Goal: Task Accomplishment & Management: Complete application form

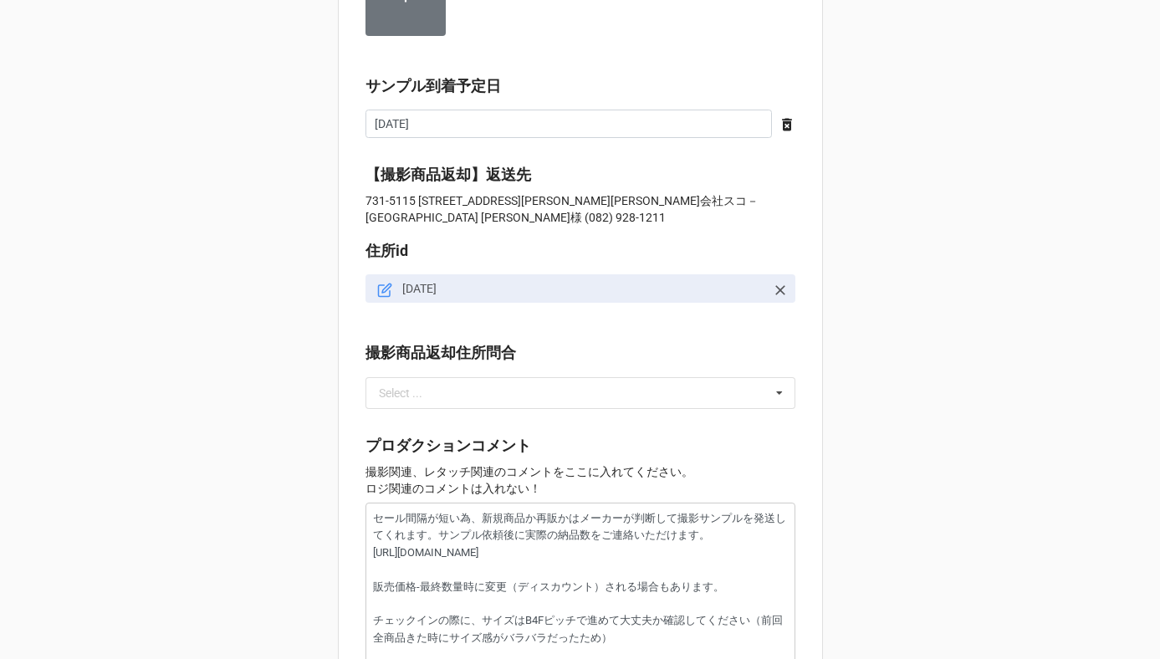
scroll to position [1533, 0]
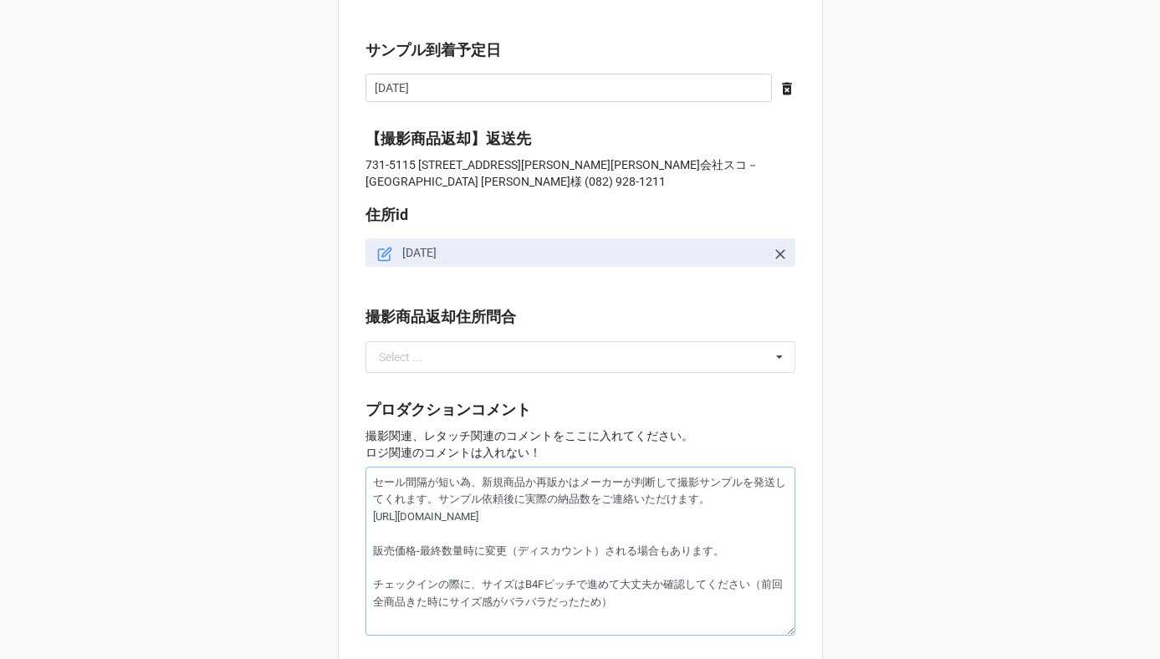
click at [371, 488] on textarea "セール間隔が短い為、新規商品か再販かはメーカーが判断して撮影サンプルを発送してくれます。サンプル依頼後に実際の納品数をご連絡いただけます。 [URL][DOM…" at bounding box center [581, 551] width 430 height 169
type textarea "x"
type textarea "セール間隔が短い為、新規商品か再販かはメーカーが判断して撮影サンプルを発送してくれます。サンプル依頼後に実際の納品数をご連絡いただけます。 [URL][DOM…"
type textarea "x"
type textarea "セール間隔が短い為、新規商品か再販かはメーカーが判断して撮影サンプルを発送してくれます。サンプル依頼後に実際の納品数をご連絡いただけます。 [URL][DOM…"
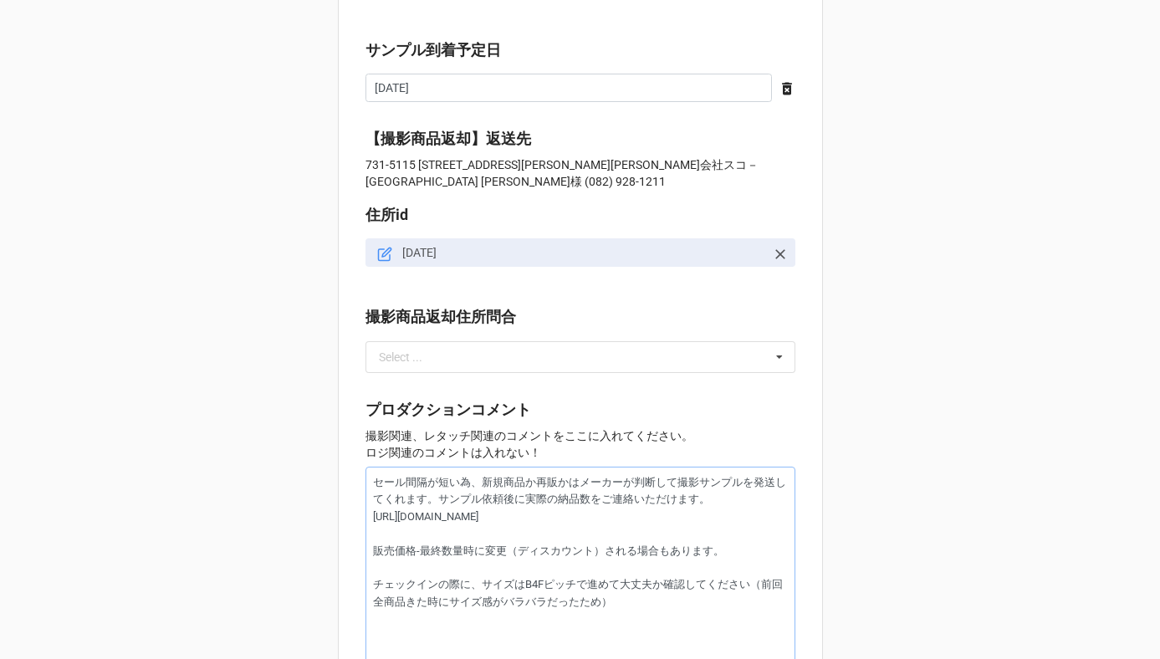
type textarea "x"
type textarea "S セール間隔が短い為、新規商品か再販かはメーカーが判断して撮影サンプルを発送してくれます。サンプル依頼後に実際の納品数をご連絡いただけます。 [URL][D…"
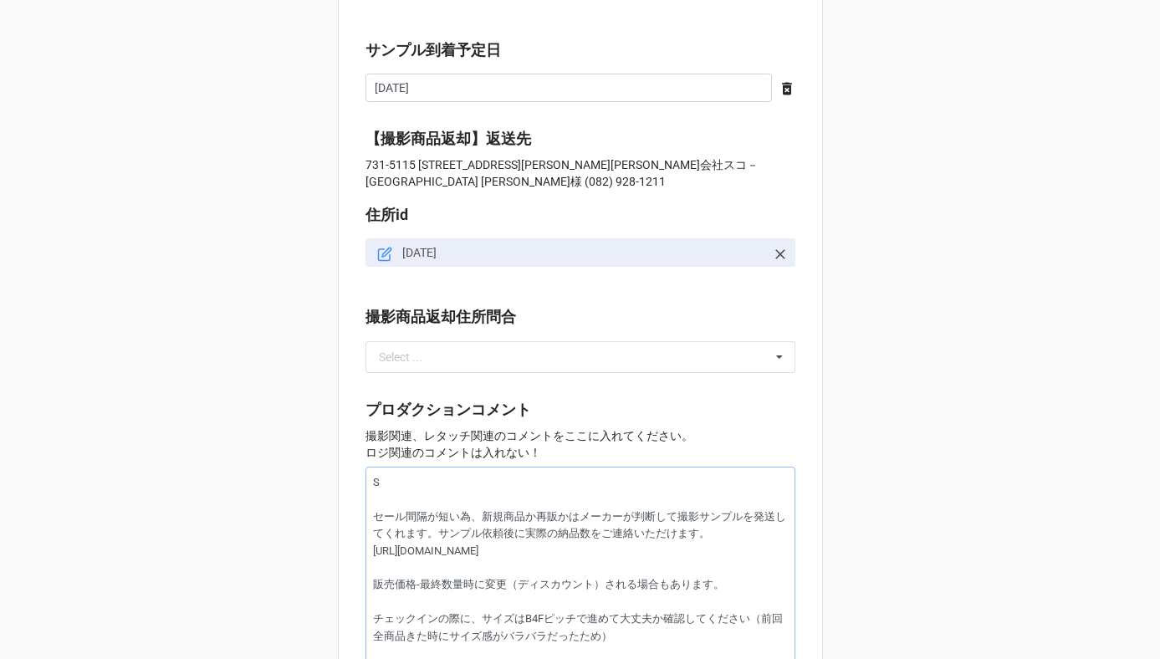
type textarea "x"
type textarea "SE セール間隔が短い為、新規商品か再販かはメーカーが判断して撮影サンプルを発送してくれます。サンプル依頼後に実際の納品数をご連絡いただけます。 [URL][…"
type textarea "x"
type textarea "SE： セール間隔が短い為、新規商品か再販かはメーカーが判断して撮影サンプルを発送してくれます。サンプル依頼後に実際の納品数をご連絡いただけます。 [URL]…"
type textarea "x"
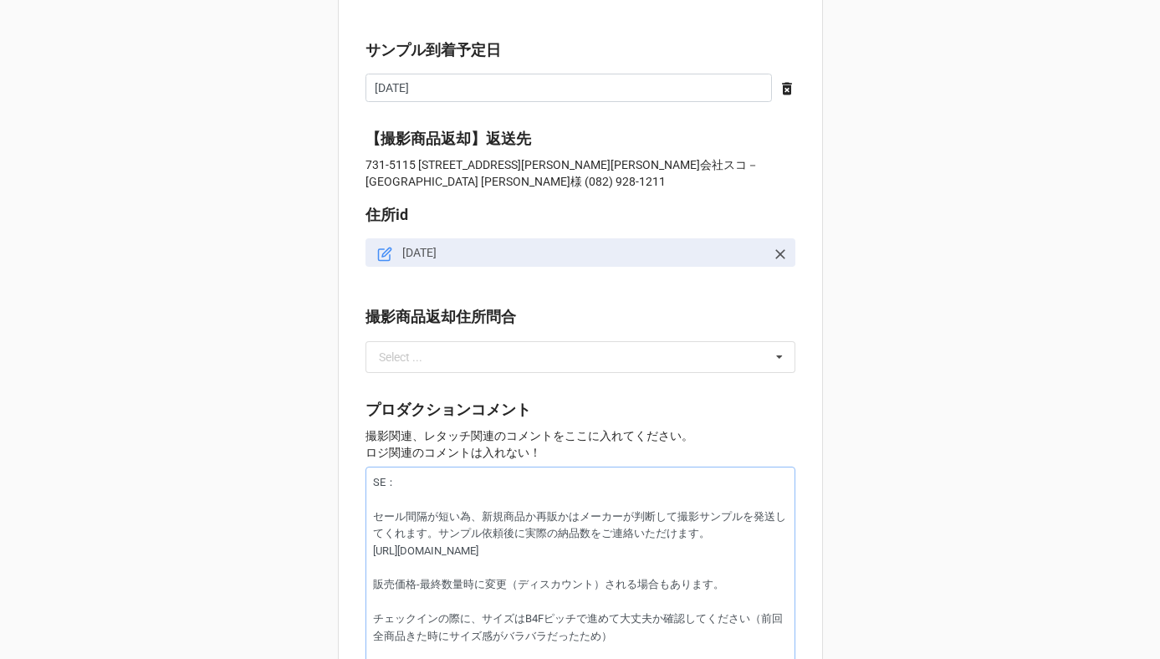
type textarea "SE セール間隔が短い為、新規商品か再販かはメーカーが判断して撮影サンプルを発送してくれます。サンプル依頼後に実際の納品数をご連絡いただけます。 [URL][…"
type textarea "x"
type textarea "S セール間隔が短い為、新規商品か再販かはメーカーが判断して撮影サンプルを発送してくれます。サンプル依頼後に実際の納品数をご連絡いただけます。 [URL][D…"
type textarea "x"
type textarea "セール間隔が短い為、新規商品か再販かはメーカーが判断して撮影サンプルを発送してくれます。サンプル依頼後に実際の納品数をご連絡いただけます。 [URL][DOM…"
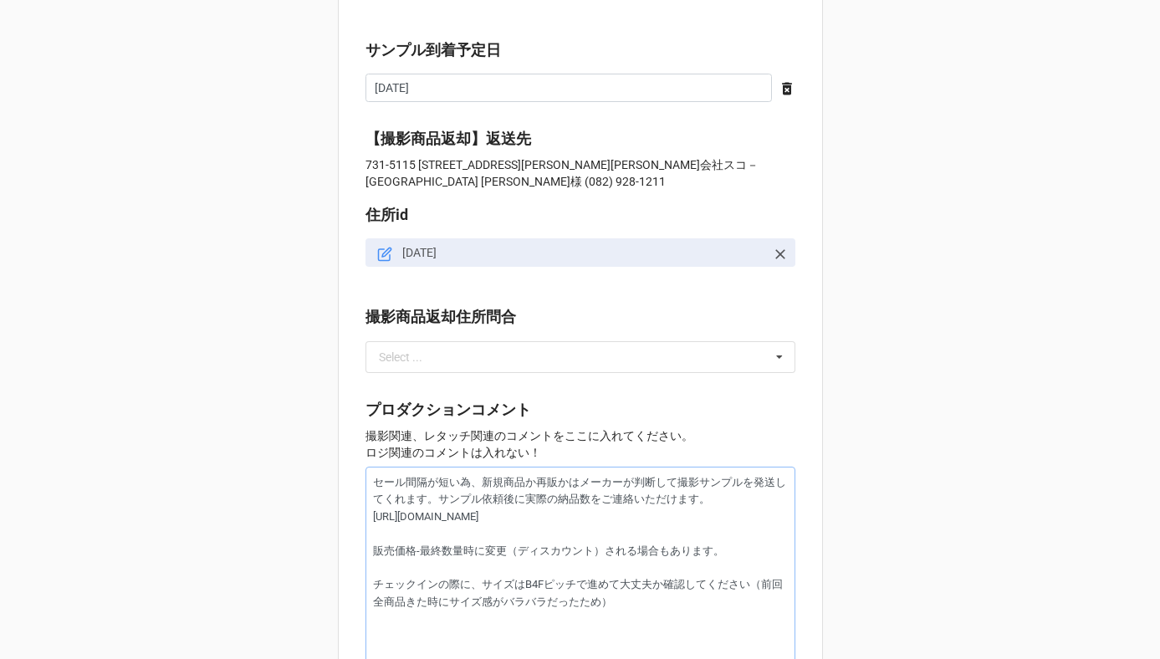
type textarea "x"
type textarea "S セール間隔が短い為、新規商品か再販かはメーカーが判断して撮影サンプルを発送してくれます。サンプル依頼後に実際の納品数をご連絡いただけます。 [URL][D…"
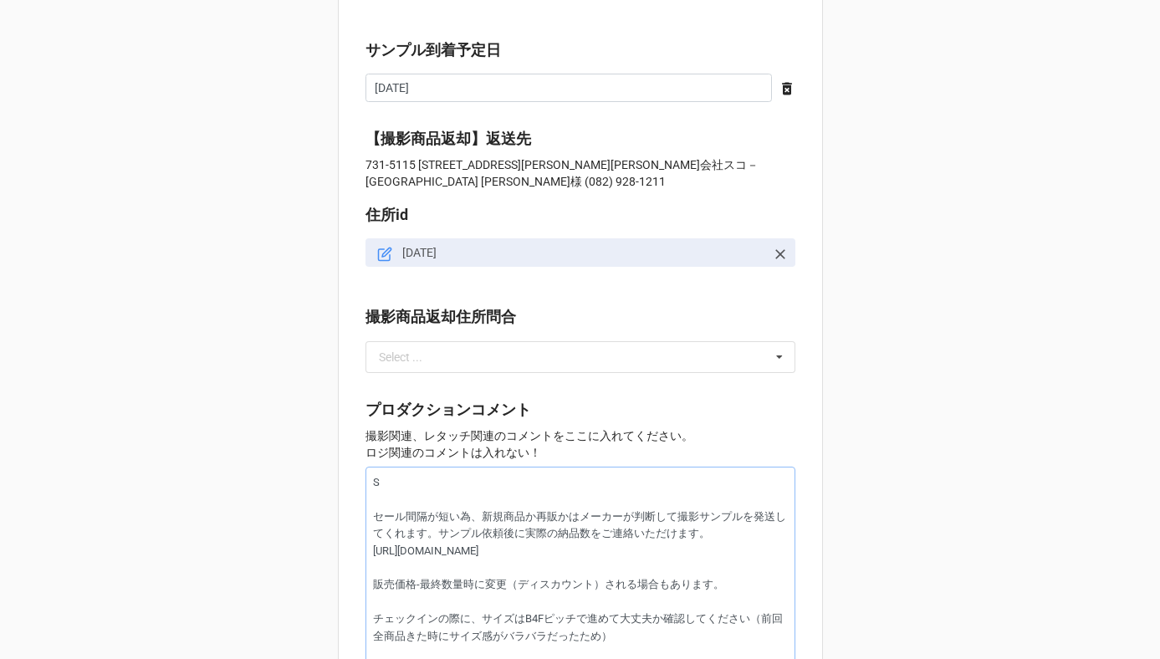
type textarea "x"
type textarea "SE セール間隔が短い為、新規商品か再販かはメーカーが判断して撮影サンプルを発送してくれます。サンプル依頼後に実際の納品数をご連絡いただけます。 [URL][…"
type textarea "x"
type textarea "SEs セール間隔が短い為、新規商品か再販かはメーカーが判断して撮影サンプルを発送してくれます。サンプル依頼後に実際の納品数をご連絡いただけます。 [URL]…"
type textarea "x"
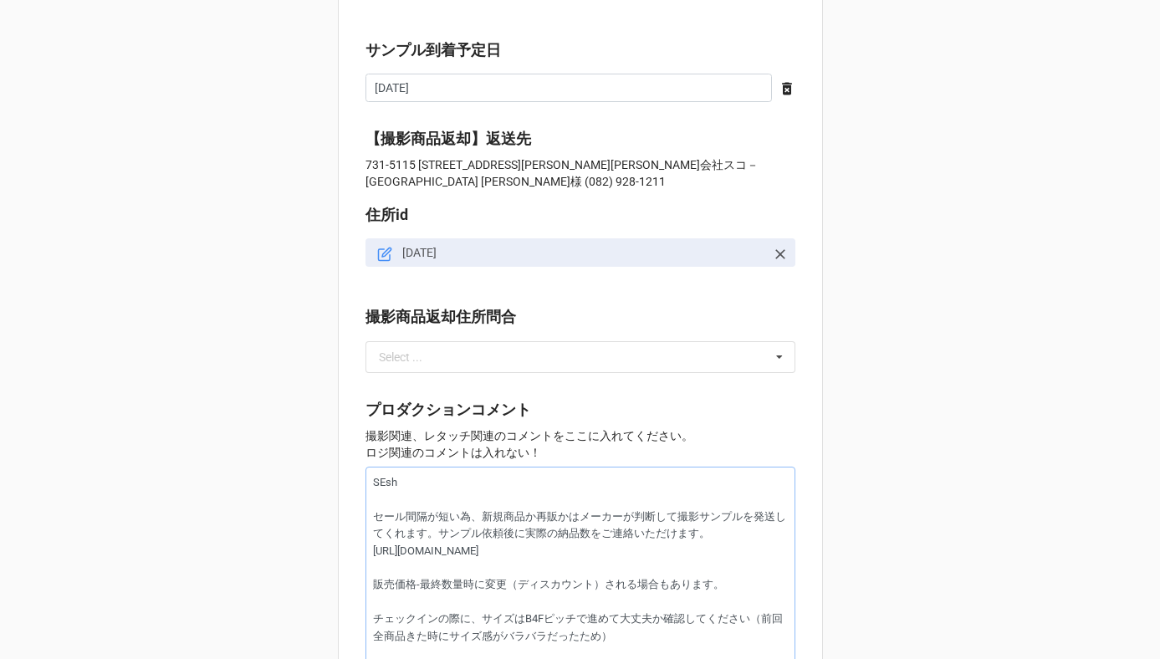
type textarea "SEし セール間隔が短い為、新規商品か再販かはメーカーが判断して撮影サンプルを発送してくれます。サンプル依頼後に実際の納品数をご連絡いただけます。 [URL]…"
type textarea "x"
type textarea "SEしt セール間隔が短い為、新規商品か再販かはメーカーが判断して撮影サンプルを発送してくれます。サンプル依頼後に実際の納品数をご連絡いただけます。 [URL…"
type textarea "x"
type textarea "SEして セール間隔が短い為、新規商品か再販かはメーカーが判断して撮影サンプルを発送してくれます。サンプル依頼後に実際の納品数をご連絡いただけます。 [URL…"
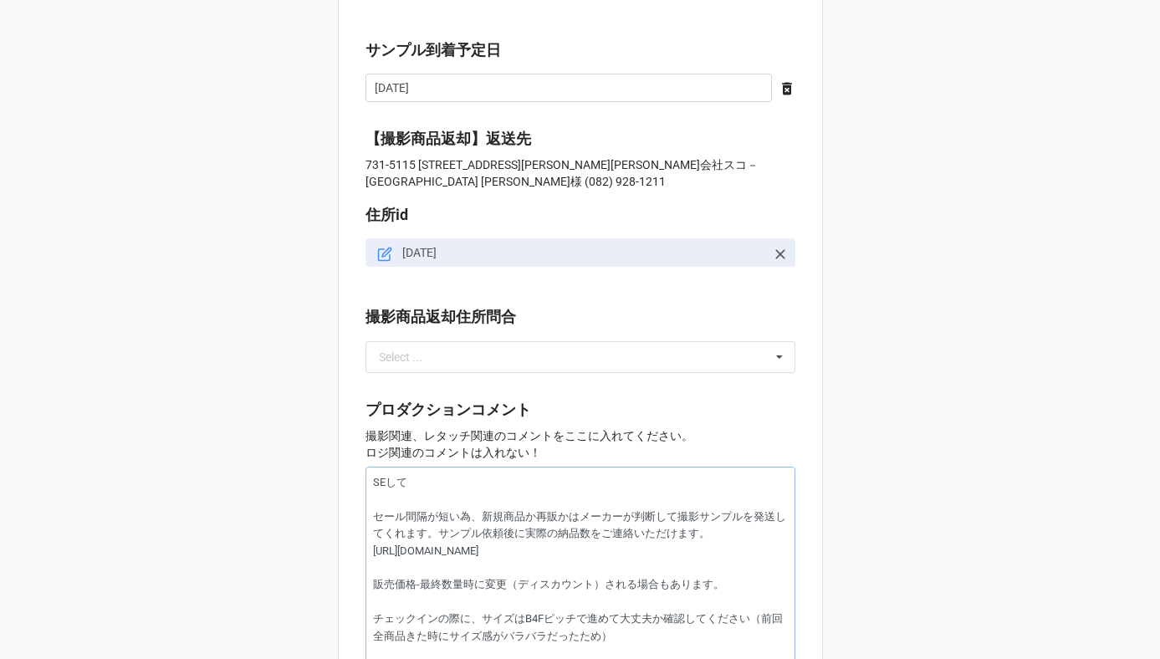
type textarea "x"
type textarea "SE指定 セール間隔が短い為、新規商品か再販かはメーカーが判断して撮影サンプルを発送してくれます。サンプル依頼後に実際の納品数をご連絡いただけます。 [URL…"
type textarea "x"
type textarea "SE指定s セール間隔が短い為、新規商品か再販かはメーカーが判断して撮影サンプルを発送してくれます。サンプル依頼後に実際の納品数をご連絡いただけます。 [UR…"
type textarea "x"
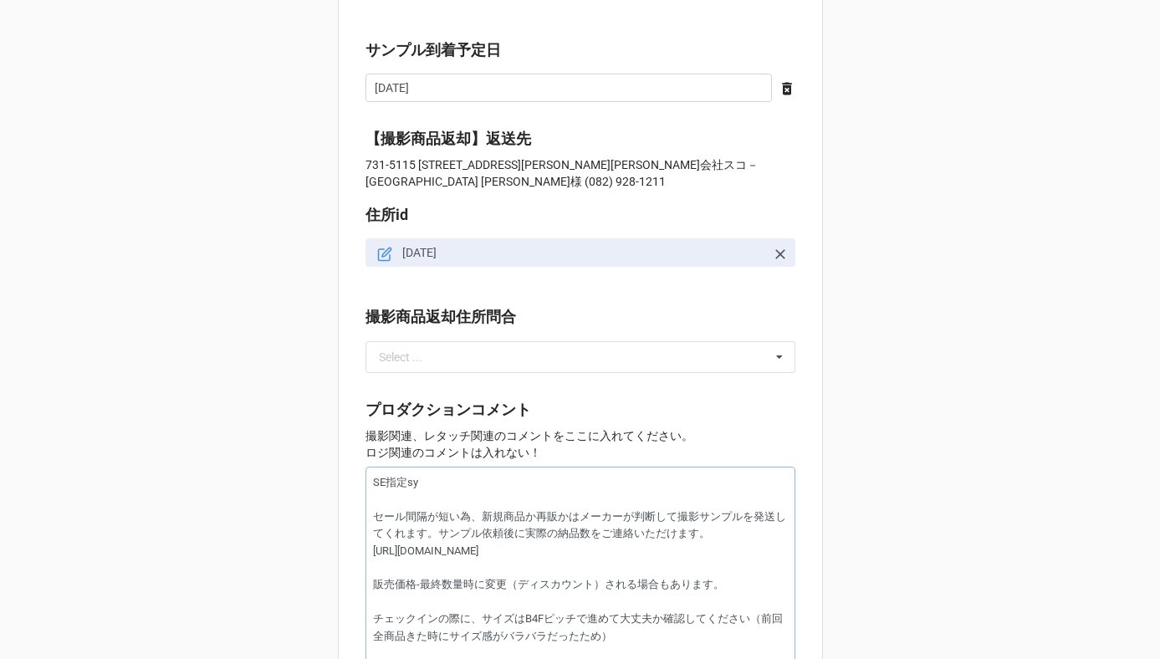
type textarea "SE指定書 セール間隔が短い為、新規商品か再販かはメーカーが判断して撮影サンプルを発送してくれます。サンプル依頼後に実際の納品数をご連絡いただけます。 [UR…"
type textarea "x"
type textarea "SE指定書う セール間隔が短い為、新規商品か再販かはメーカーが判断して撮影サンプルを発送してくれます。サンプル依頼後に実際の納品数をご連絡いただけます。 [U…"
type textarea "x"
type textarea "SE指定書うh セール間隔が短い為、新規商品か再販かはメーカーが判断して撮影サンプルを発送してくれます。サンプル依頼後に実際の納品数をご連絡いただけます。 […"
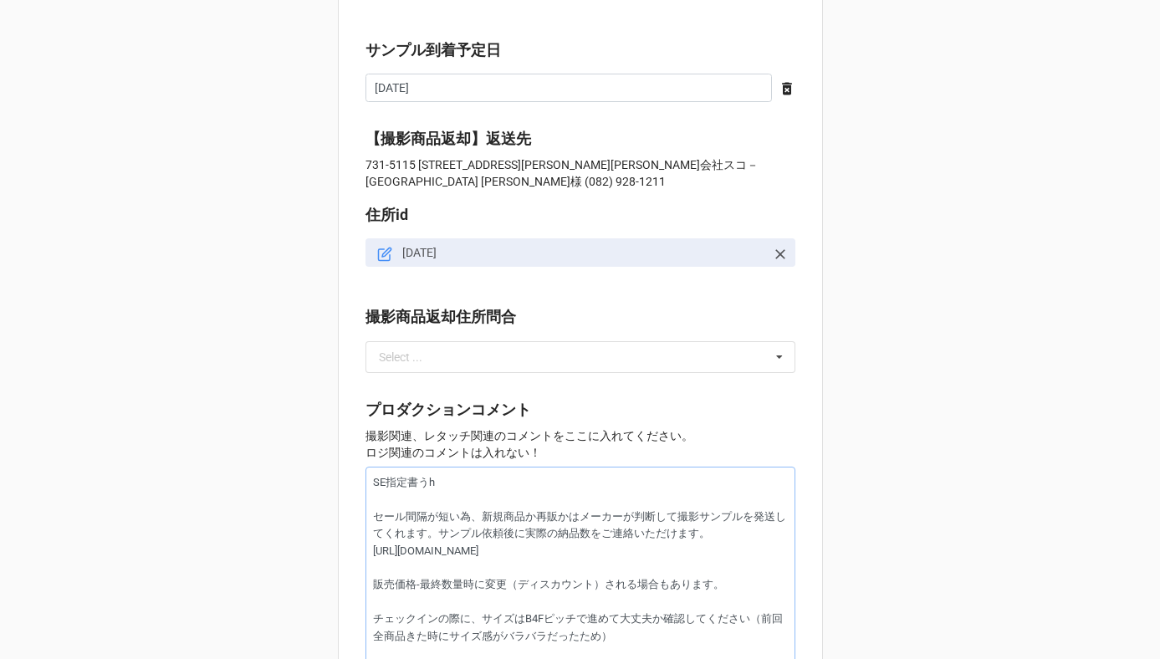
type textarea "x"
type textarea "SE指定書うひn セール間隔が短い為、新規商品か再販かはメーカーが判断して撮影サンプルを発送してくれます。サンプル依頼後に実際の納品数をご連絡いただけます。 …"
type textarea "x"
type textarea "SE指定商品 セール間隔が短い為、新規商品か再販かはメーカーが判断して撮影サンプルを発送してくれます。サンプル依頼後に実際の納品数をご連絡いただけます。 [U…"
type textarea "x"
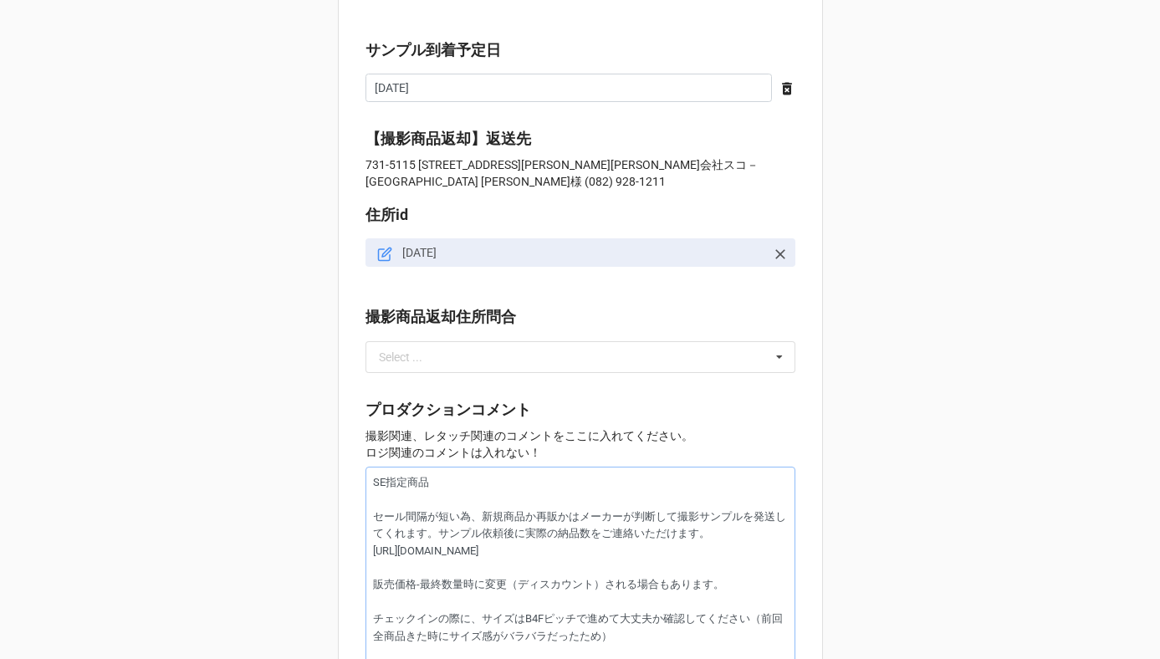
type textarea "SE指定商 セール間隔が短い為、新規商品か再販かはメーカーが判断して撮影サンプルを発送してくれます。サンプル依頼後に実際の納品数をご連絡いただけます。 [UR…"
type textarea "x"
type textarea "SE指定 セール間隔が短い為、新規商品か再販かはメーカーが判断して撮影サンプルを発送してくれます。サンプル依頼後に実際の納品数をご連絡いただけます。 [URL…"
type textarea "x"
type textarea "SE指 セール間隔が短い為、新規商品か再販かはメーカーが判断して撮影サンプルを発送してくれます。サンプル依頼後に実際の納品数をご連絡いただけます。 [URL]…"
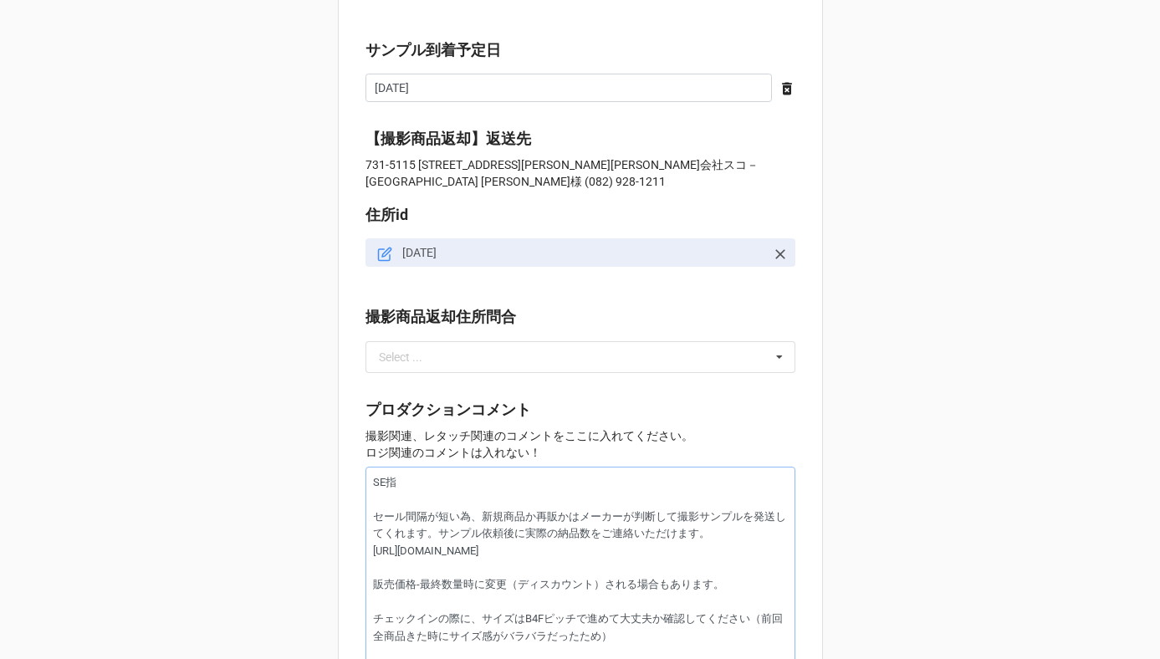
type textarea "x"
type textarea "SE セール間隔が短い為、新規商品か再販かはメーカーが判断して撮影サンプルを発送してくれます。サンプル依頼後に実際の納品数をご連絡いただけます。 [URL][…"
type textarea "x"
type textarea "SEs セール間隔が短い為、新規商品か再販かはメーカーが判断して撮影サンプルを発送してくれます。サンプル依頼後に実際の納品数をご連絡いただけます。 [URL]…"
type textarea "x"
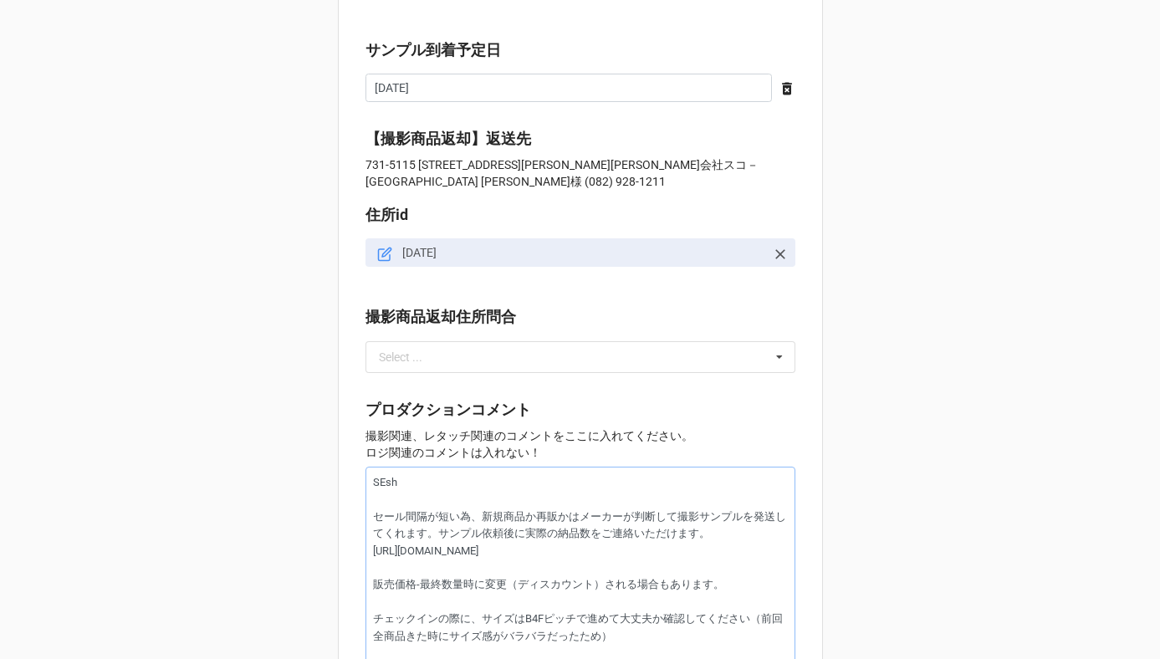
type textarea "SEし セール間隔が短い為、新規商品か再販かはメーカーが判断して撮影サンプルを発送してくれます。サンプル依頼後に実際の納品数をご連絡いただけます。 [URL]…"
type textarea "x"
type textarea "SEしt セール間隔が短い為、新規商品か再販かはメーカーが判断して撮影サンプルを発送してくれます。サンプル依頼後に実際の納品数をご連絡いただけます。 [URL…"
type textarea "x"
type textarea "SEして セール間隔が短い為、新規商品か再販かはメーカーが判断して撮影サンプルを発送してくれます。サンプル依頼後に実際の納品数をご連絡いただけます。 [URL…"
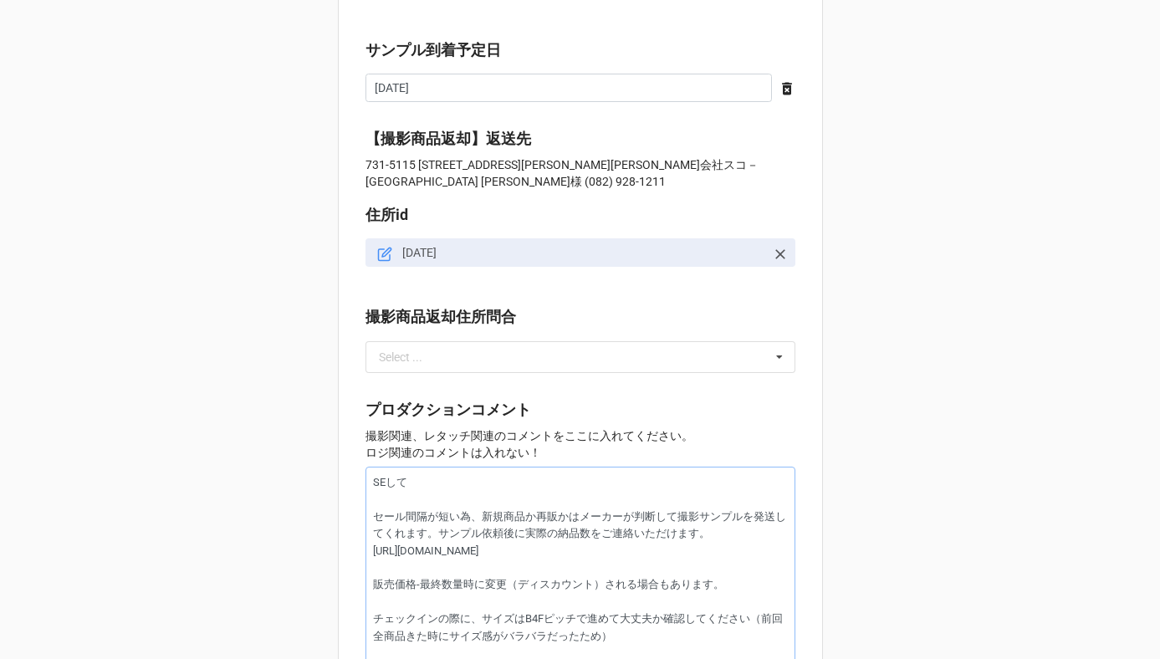
type textarea "x"
type textarea "SE指定 セール間隔が短い為、新規商品か再販かはメーカーが判断して撮影サンプルを発送してくれます。サンプル依頼後に実際の納品数をご連絡いただけます。 [URL…"
type textarea "x"
type textarea "SE指定s セール間隔が短い為、新規商品か再販かはメーカーが判断して撮影サンプルを発送してくれます。サンプル依頼後に実際の納品数をご連絡いただけます。 [UR…"
type textarea "x"
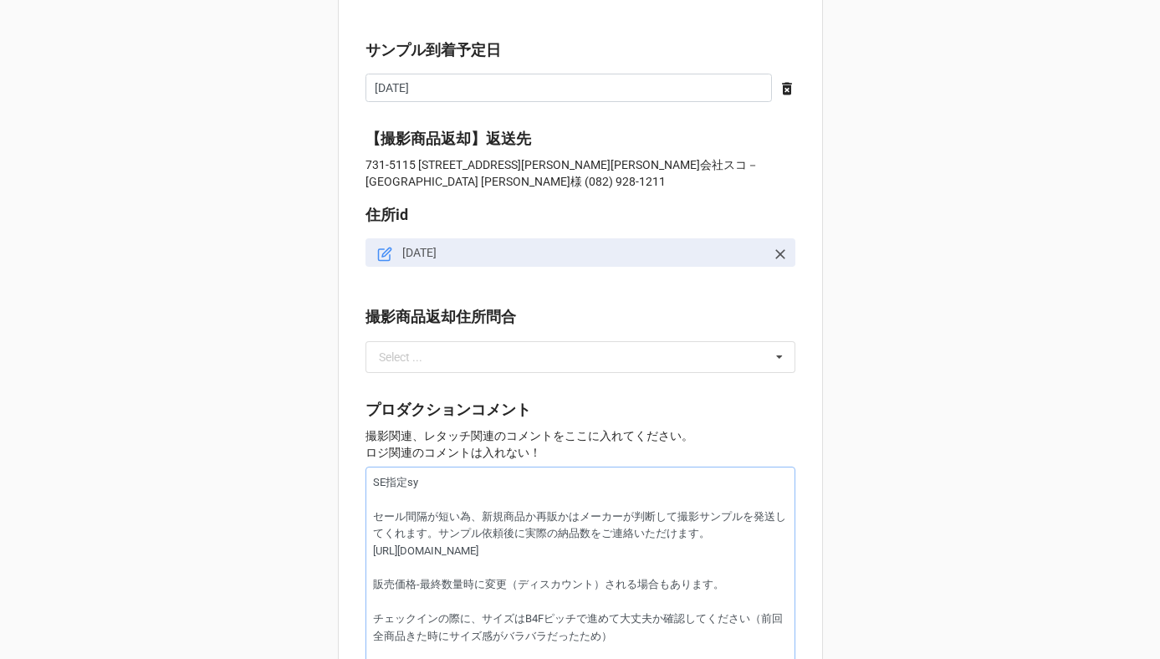
type textarea "SE指定書 セール間隔が短い為、新規商品か再販かはメーカーが判断して撮影サンプルを発送してくれます。サンプル依頼後に実際の納品数をご連絡いただけます。 [UR…"
type textarea "x"
type textarea "SE指定書う セール間隔が短い為、新規商品か再販かはメーカーが判断して撮影サンプルを発送してくれます。サンプル依頼後に実際の納品数をご連絡いただけます。 [U…"
type textarea "x"
type textarea "SE指定書うひ セール間隔が短い為、新規商品か再販かはメーカーが判断して撮影サンプルを発送してくれます。サンプル依頼後に実際の納品数をご連絡いただけます。 […"
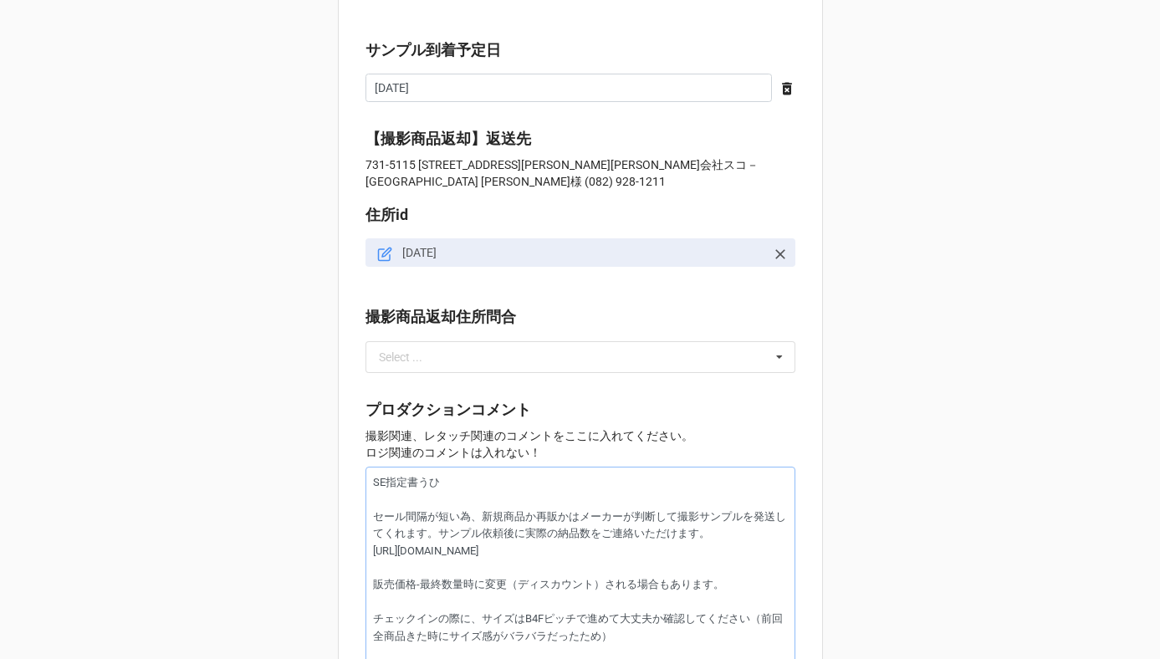
type textarea "x"
type textarea "SE指定書うひn セール間隔が短い為、新規商品か再販かはメーカーが判断して撮影サンプルを発送してくれます。サンプル依頼後に実際の納品数をご連絡いただけます。 …"
type textarea "x"
type textarea "SE指定商品 セール間隔が短い為、新規商品か再販かはメーカーが判断して撮影サンプルを発送してくれます。サンプル依頼後に実際の納品数をご連絡いただけます。 [U…"
type textarea "x"
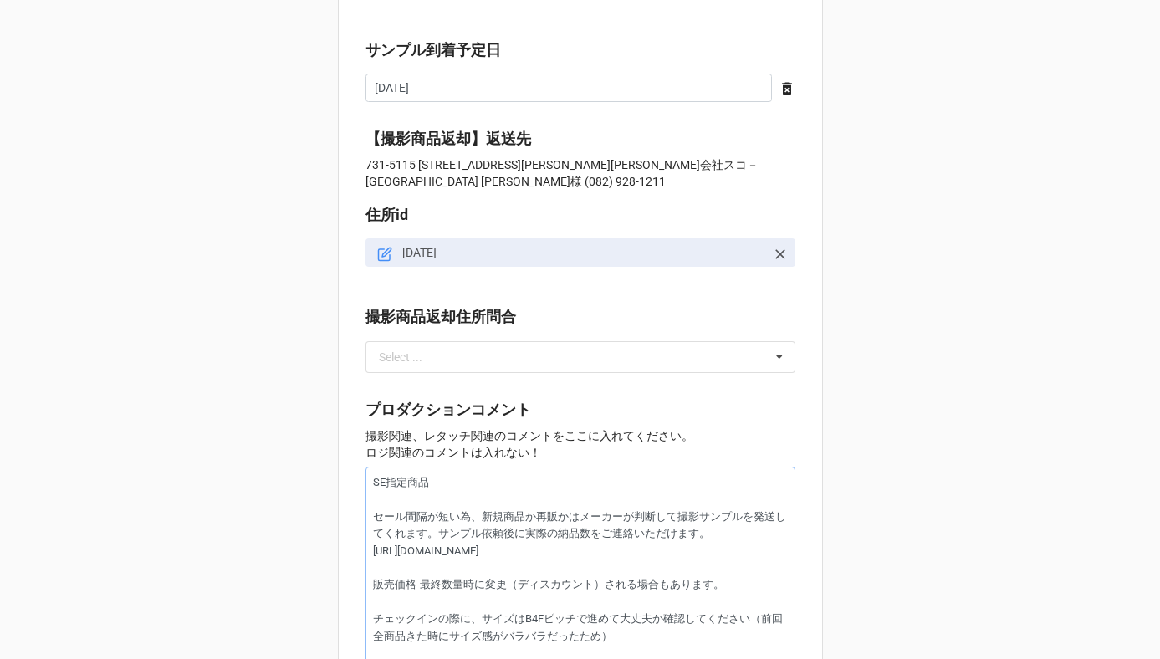
type textarea "SEしていしょうひ セール間隔が短い為、新規商品か再販かはメーカーが判断して撮影サンプルを発送してくれます。サンプル依頼後に実際の納品数をご連絡いただけます。…"
type textarea "x"
type textarea "SEしていしょう セール間隔が短い為、新規商品か再販かはメーカーが判断して撮影サンプルを発送してくれます。サンプル依頼後に実際の納品数をご連絡いただけます。 …"
type textarea "x"
type textarea "SEしていしょ セール間隔が短い為、新規商品か再販かはメーカーが判断して撮影サンプルを発送してくれます。サンプル依頼後に実際の納品数をご連絡いただけます。 […"
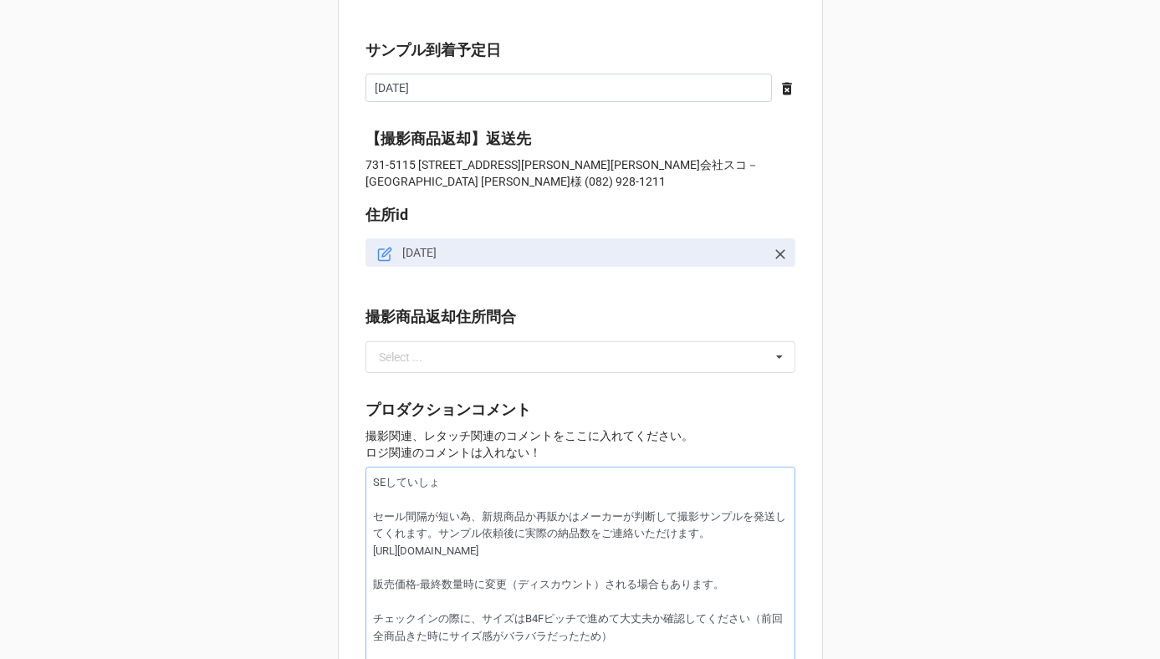
type textarea "x"
type textarea "SEしていし セール間隔が短い為、新規商品か再販かはメーカーが判断して撮影サンプルを発送してくれます。サンプル依頼後に実際の納品数をご連絡いただけます。 [U…"
type textarea "x"
type textarea "SEしてい セール間隔が短い為、新規商品か再販かはメーカーが判断して撮影サンプルを発送してくれます。サンプル依頼後に実際の納品数をご連絡いただけます。 [UR…"
type textarea "x"
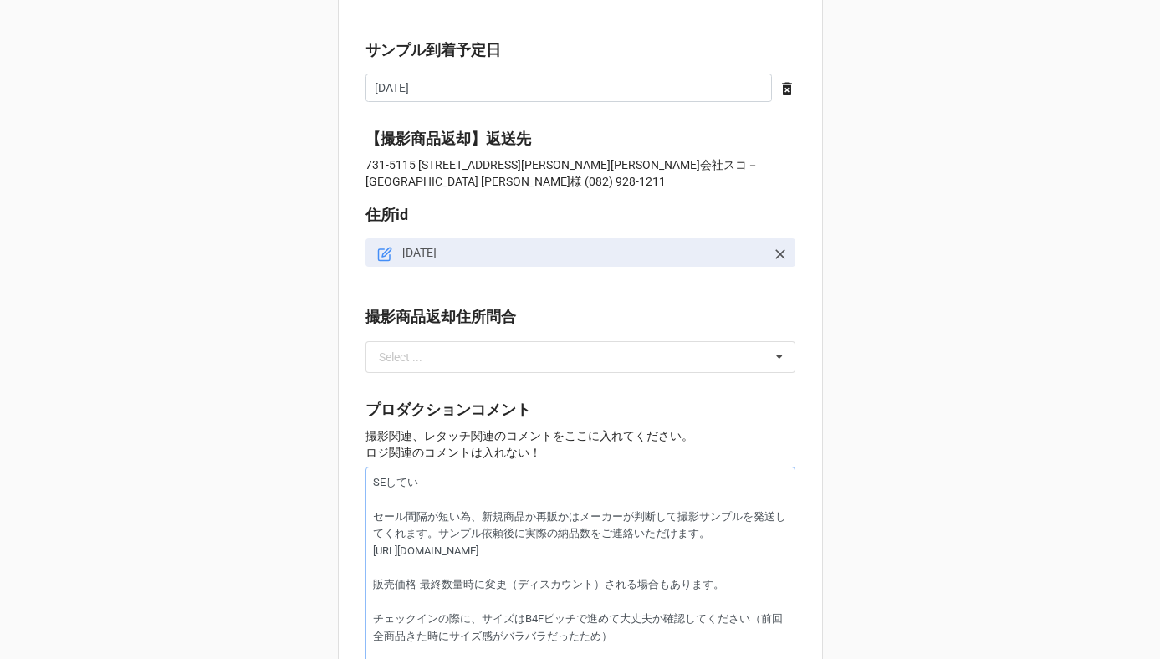
type textarea "SEして セール間隔が短い為、新規商品か再販かはメーカーが判断して撮影サンプルを発送してくれます。サンプル依頼後に実際の納品数をご連絡いただけます。 [URL…"
type textarea "x"
type textarea "SEし セール間隔が短い為、新規商品か再販かはメーカーが判断して撮影サンプルを発送してくれます。サンプル依頼後に実際の納品数をご連絡いただけます。 [URL]…"
type textarea "x"
type textarea "SE セール間隔が短い為、新規商品か再販かはメーカーが判断して撮影サンプルを発送してくれます。サンプル依頼後に実際の納品数をご連絡いただけます。 [URL][…"
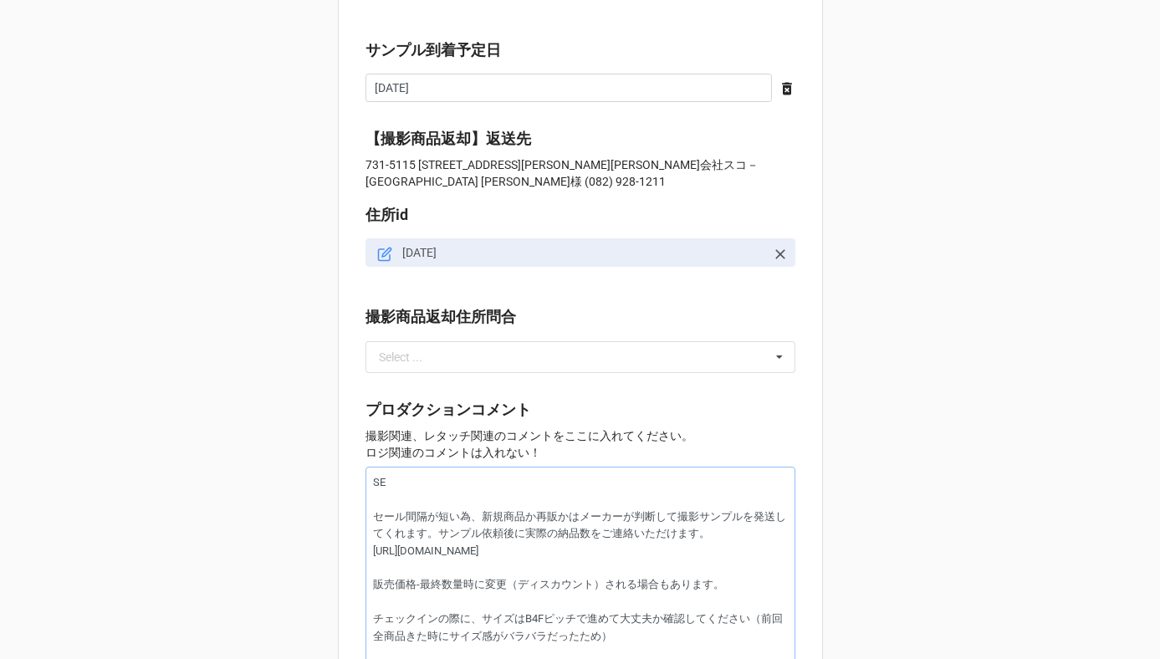
type textarea "x"
type textarea "SEs セール間隔が短い為、新規商品か再販かはメーカーが判断して撮影サンプルを発送してくれます。サンプル依頼後に実際の納品数をご連絡いただけます。 [URL]…"
type textarea "x"
type textarea "SEsh セール間隔が短い為、新規商品か再販かはメーカーが判断して撮影サンプルを発送してくれます。サンプル依頼後に実際の納品数をご連絡いただけます。 [URL…"
type textarea "x"
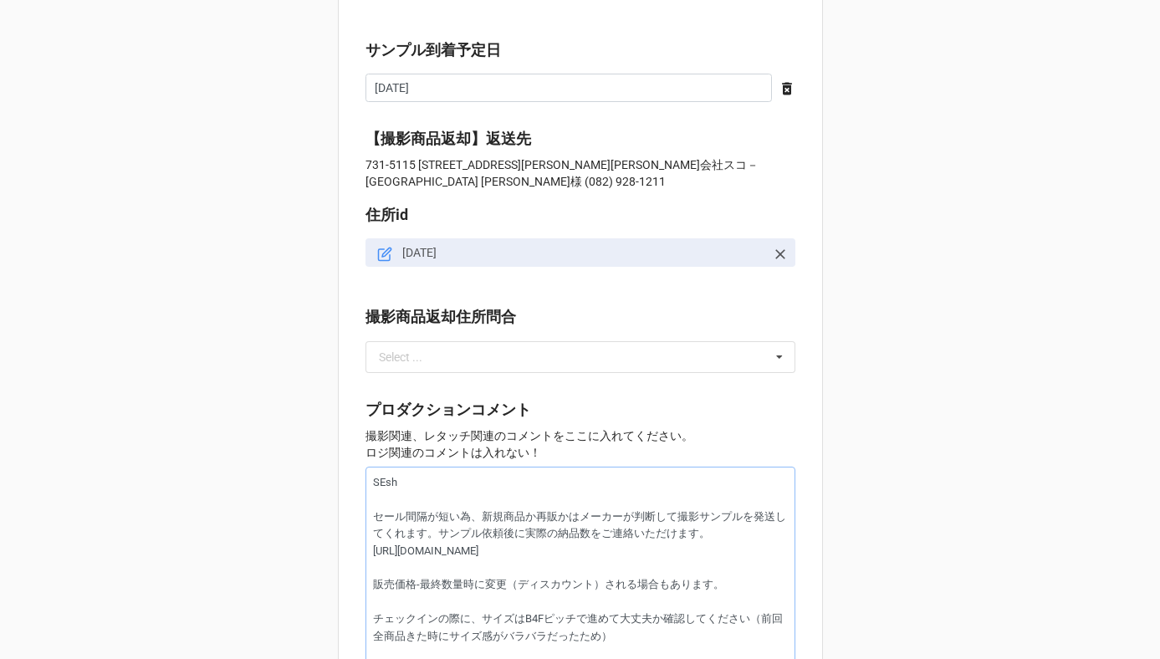
type textarea "SEし セール間隔が短い為、新規商品か再販かはメーカーが判断して撮影サンプルを発送してくれます。サンプル依頼後に実際の納品数をご連絡いただけます。 [URL]…"
type textarea "x"
type textarea "SEしt セール間隔が短い為、新規商品か再販かはメーカーが判断して撮影サンプルを発送してくれます。サンプル依頼後に実際の納品数をご連絡いただけます。 [URL…"
type textarea "x"
type textarea "SE指定 セール間隔が短い為、新規商品か再販かはメーカーが判断して撮影サンプルを発送してくれます。サンプル依頼後に実際の納品数をご連絡いただけます。 [URL…"
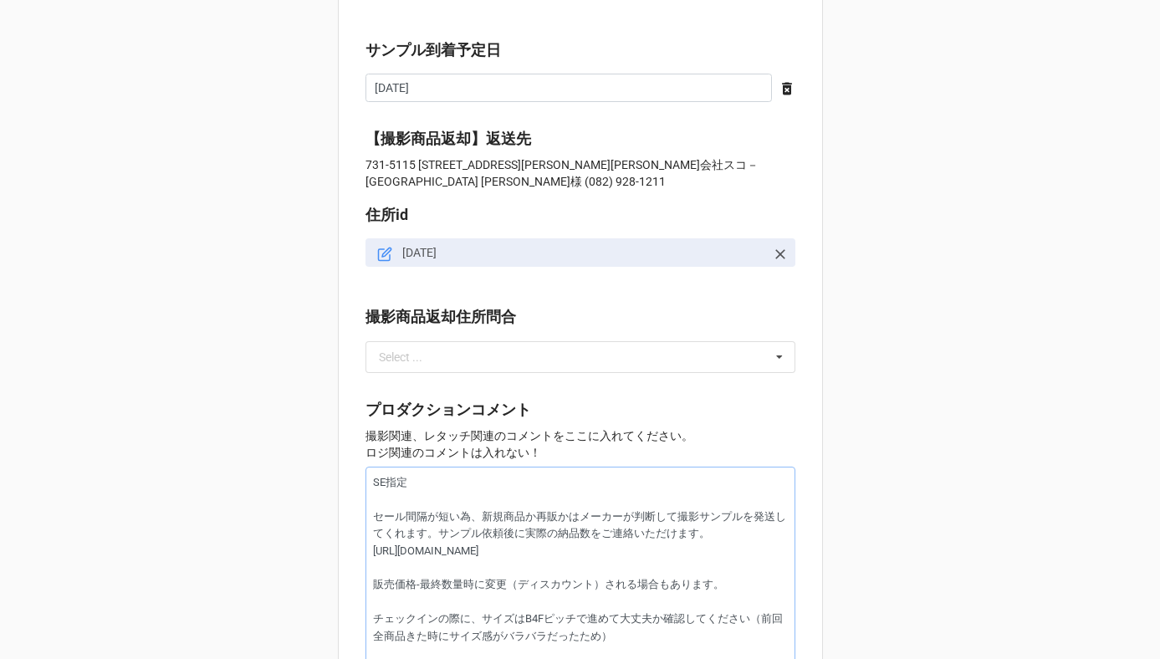
type textarea "x"
type textarea "SE指定s セール間隔が短い為、新規商品か再販かはメーカーが判断して撮影サンプルを発送してくれます。サンプル依頼後に実際の納品数をご連絡いただけます。 [UR…"
type textarea "x"
type textarea "SE指定書 セール間隔が短い為、新規商品か再販かはメーカーが判断して撮影サンプルを発送してくれます。サンプル依頼後に実際の納品数をご連絡いただけます。 [UR…"
type textarea "x"
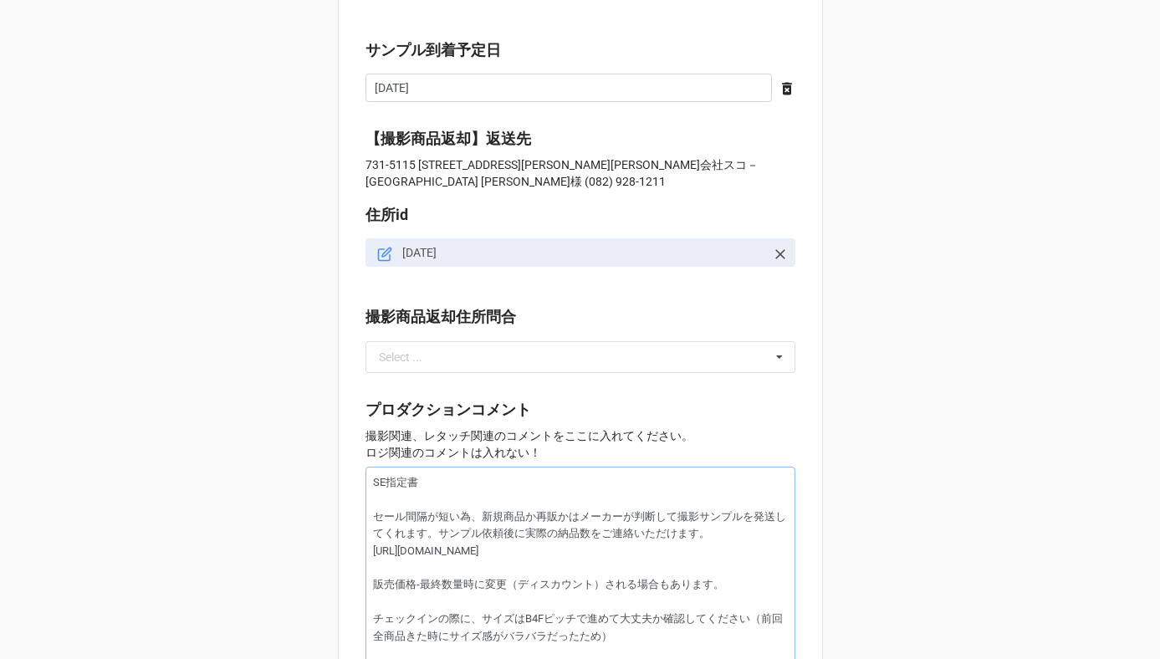
type textarea "SE指定書う セール間隔が短い為、新規商品か再販かはメーカーが判断して撮影サンプルを発送してくれます。サンプル依頼後に実際の納品数をご連絡いただけます。 [U…"
type textarea "x"
type textarea "SE指定書うh セール間隔が短い為、新規商品か再販かはメーカーが判断して撮影サンプルを発送してくれます。サンプル依頼後に実際の納品数をご連絡いただけます。 […"
type textarea "x"
type textarea "SE指定書うひn セール間隔が短い為、新規商品か再販かはメーカーが判断して撮影サンプルを発送してくれます。サンプル依頼後に実際の納品数をご連絡いただけます。 …"
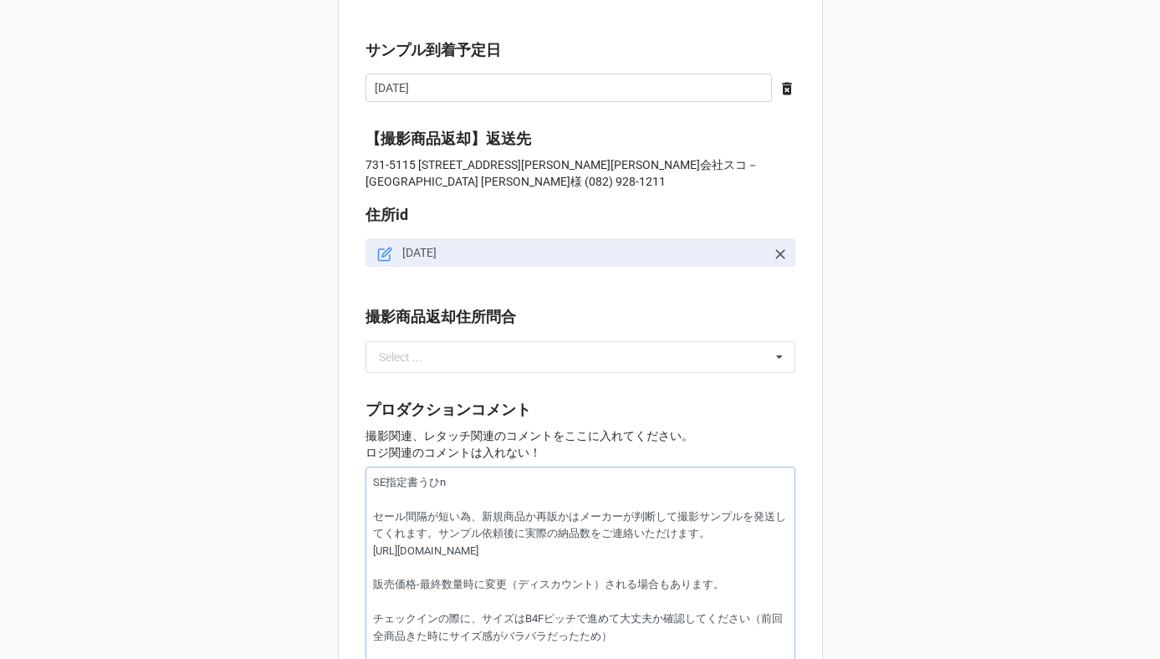
type textarea "x"
type textarea "SE指定商品 セール間隔が短い為、新規商品か再販かはメーカーが判断して撮影サンプルを発送してくれます。サンプル依頼後に実際の納品数をご連絡いただけます。 [U…"
type textarea "x"
type textarea "SE指定商品： セール間隔が短い為、新規商品か再販かはメーカーが判断して撮影サンプルを発送してくれます。サンプル依頼後に実際の納品数をご連絡いただけます。 […"
type textarea "x"
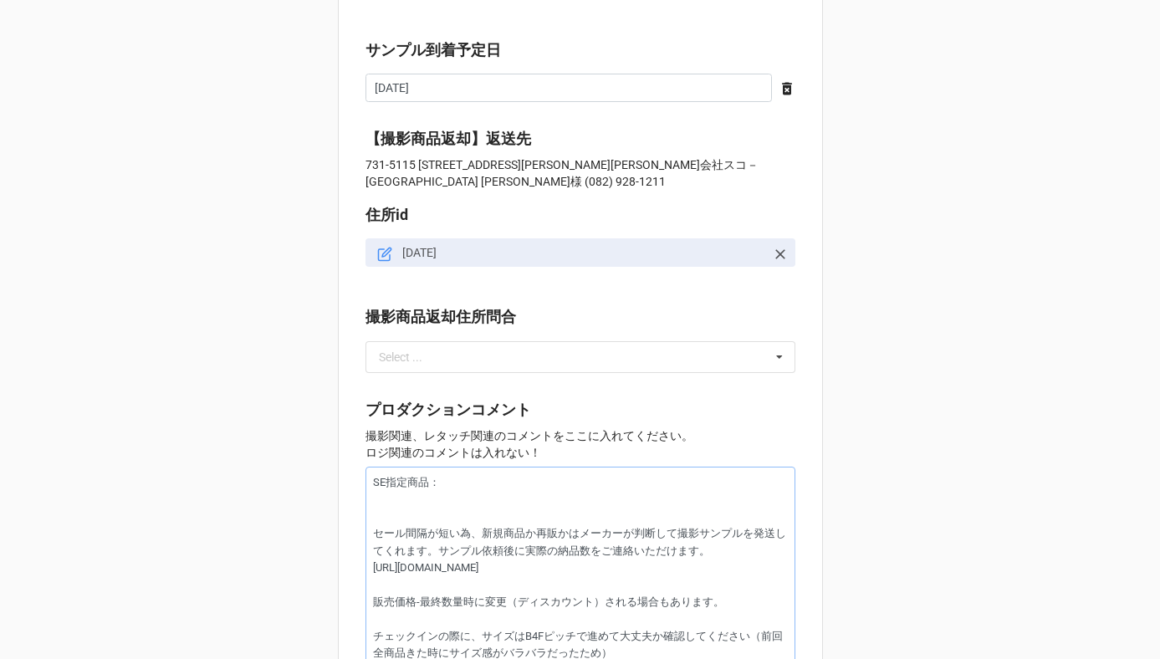
type textarea "SE指定商品： セール間隔が短い為、新規商品か再販かはメーカーが判断して撮影サンプルを発送してくれます。サンプル依頼後に実際の納品数をご連絡いただけます。 […"
paste textarea "53-1075 レディッシュオレンジ 54-1443 ダークブラウン 54-1070 ブラウン 54-1442 ベージュ 54-1019 ブラウン"
type textarea "x"
type textarea "SE指定商品： 53-1075 レディッシュオレンジ 54-1443 ダークブラウン 54-1070 ブラウン 54-1442 ベージュ 54-1019 ブラ…"
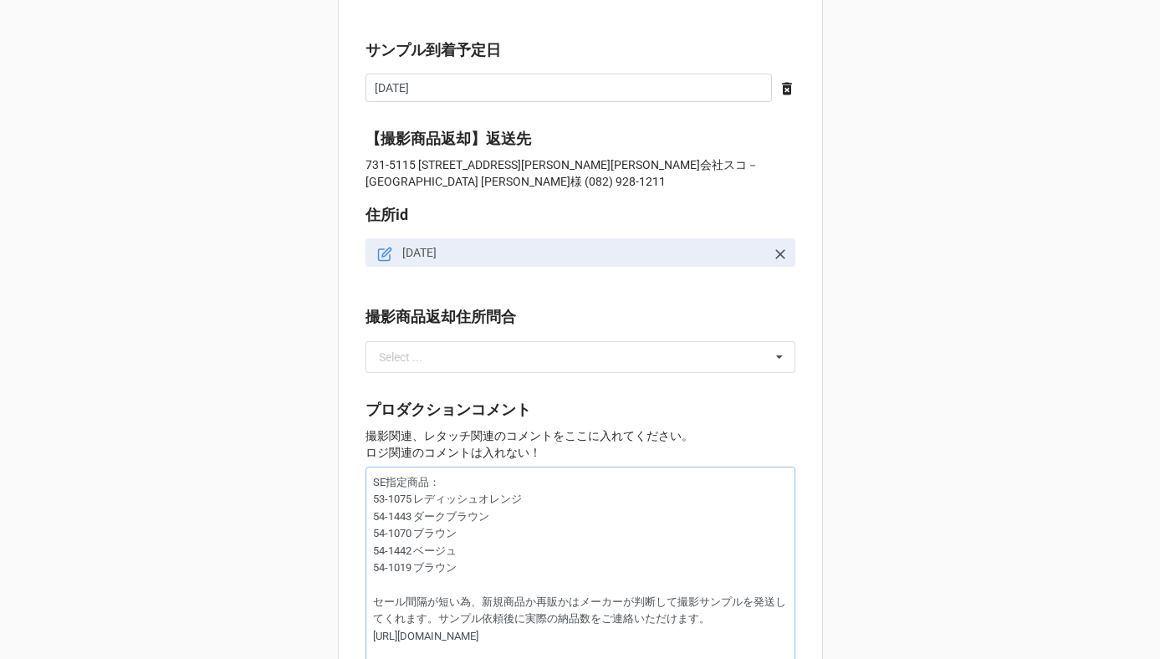
click at [476, 575] on textarea "SE指定商品： 53-1075 レディッシュオレンジ 54-1443 ダークブラウン 54-1070 ブラウン 54-1442 ベージュ 54-1019 ブラ…" at bounding box center [581, 611] width 430 height 289
type textarea "x"
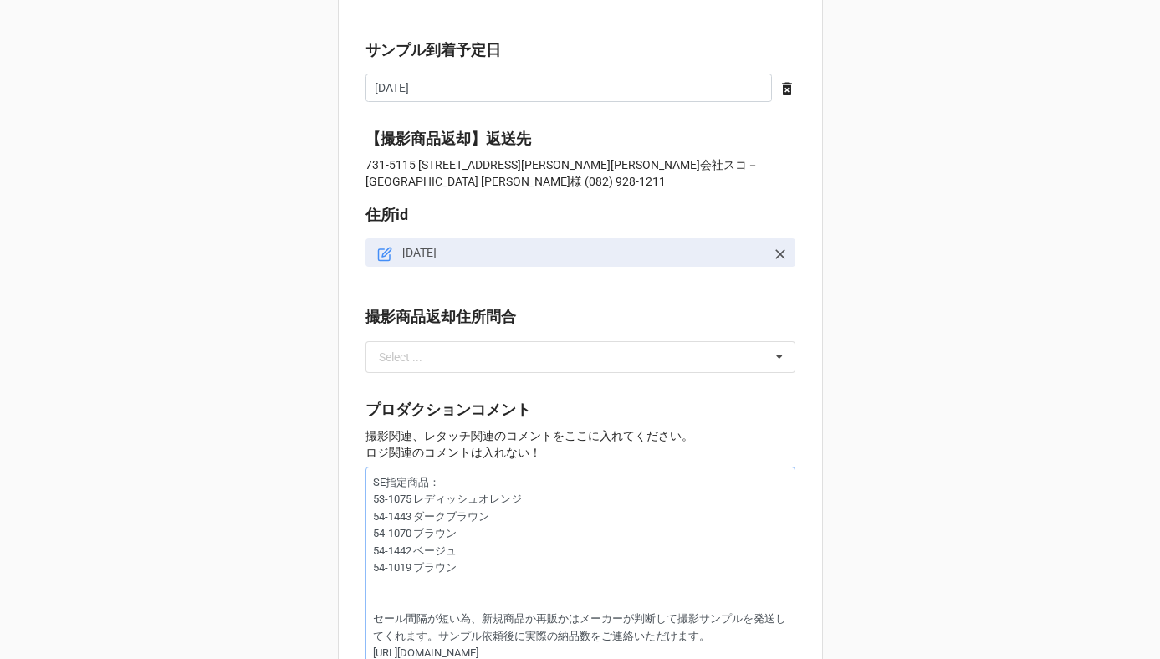
type textarea "SE指定商品： 53-1075 レディッシュオレンジ 54-1443 ダークブラウン 54-1070 ブラウン 54-1442 ベージュ 54-1019 ブラ…"
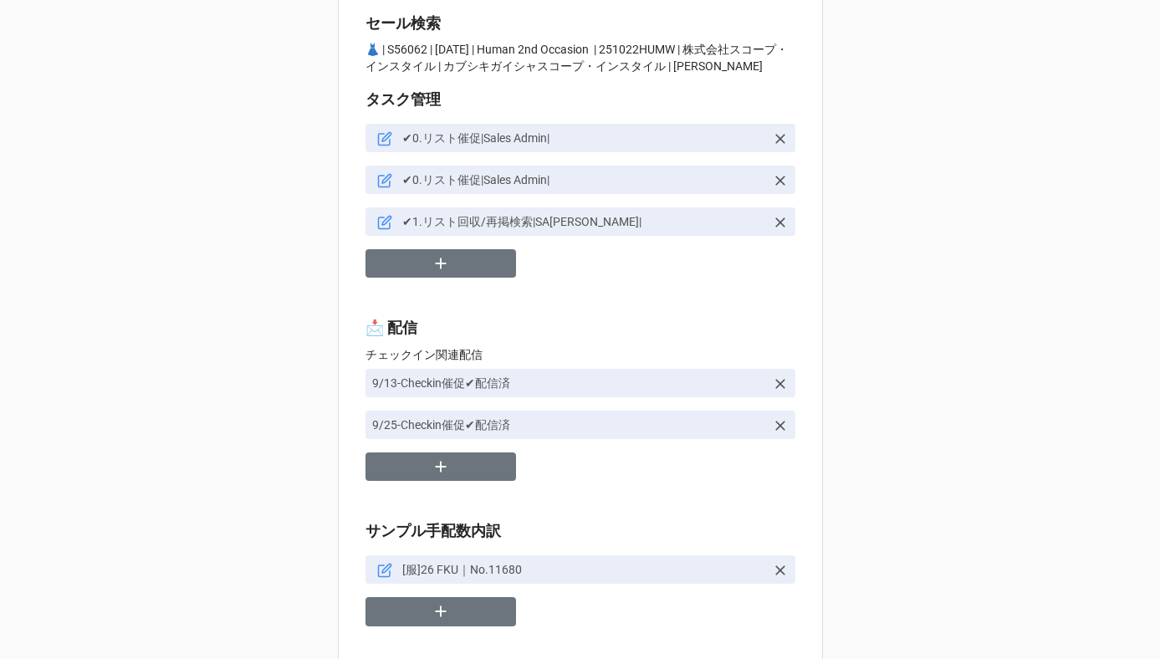
scroll to position [19, 0]
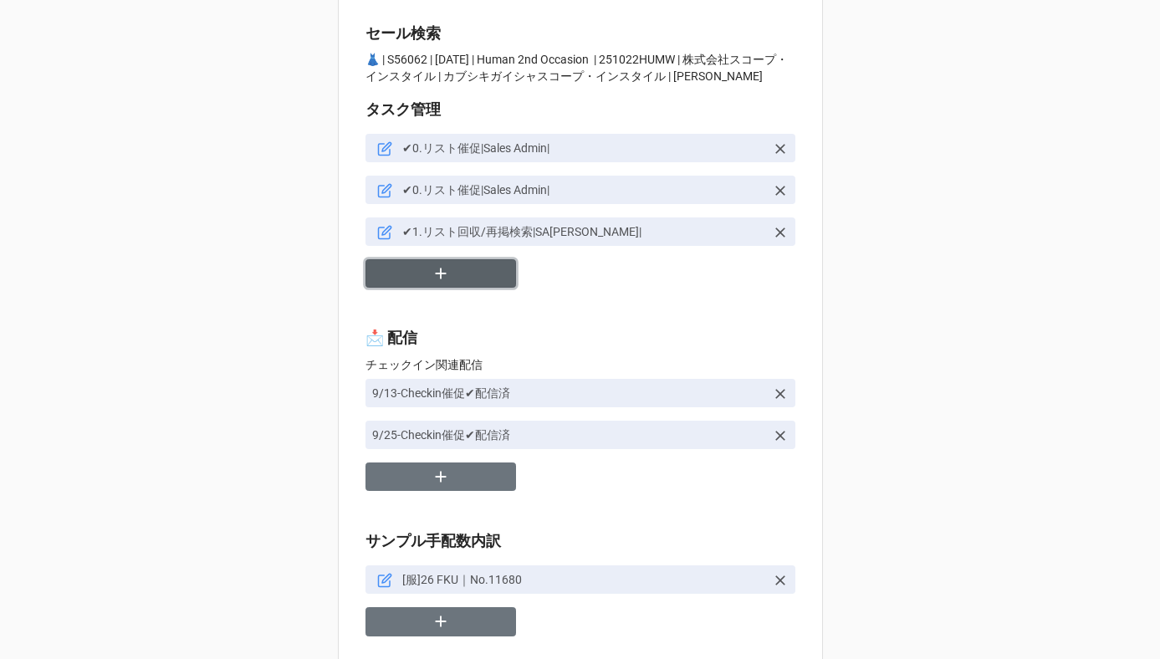
click at [441, 273] on icon "button" at bounding box center [440, 274] width 11 height 11
